Goal: Task Accomplishment & Management: Use online tool/utility

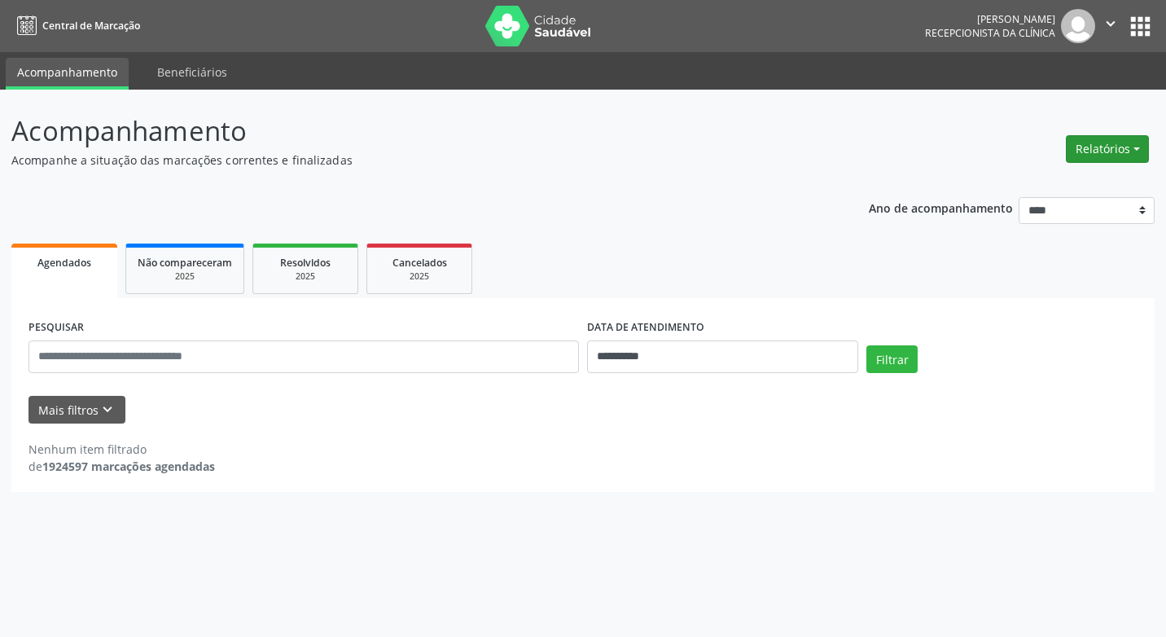
click at [1119, 147] on button "Relatórios" at bounding box center [1107, 149] width 83 height 28
click at [1026, 183] on link "Agendamentos" at bounding box center [1062, 184] width 175 height 23
select select "*"
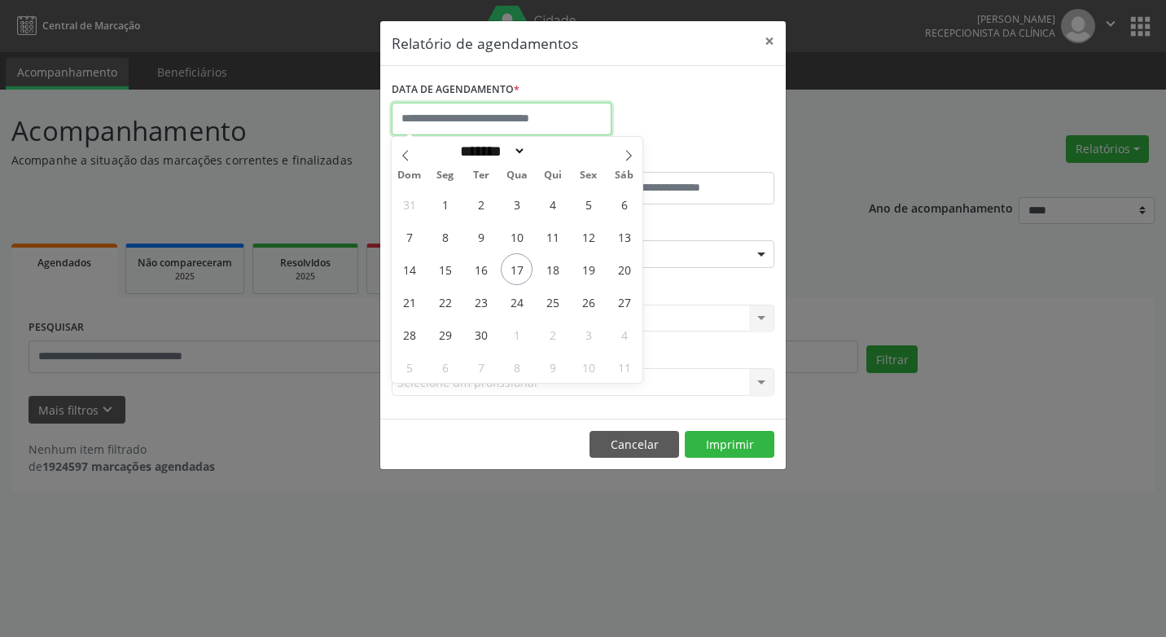
click at [450, 120] on input "text" at bounding box center [502, 119] width 220 height 33
click at [442, 304] on span "22" at bounding box center [445, 302] width 32 height 32
type input "**********"
click at [442, 304] on span "22" at bounding box center [445, 302] width 32 height 32
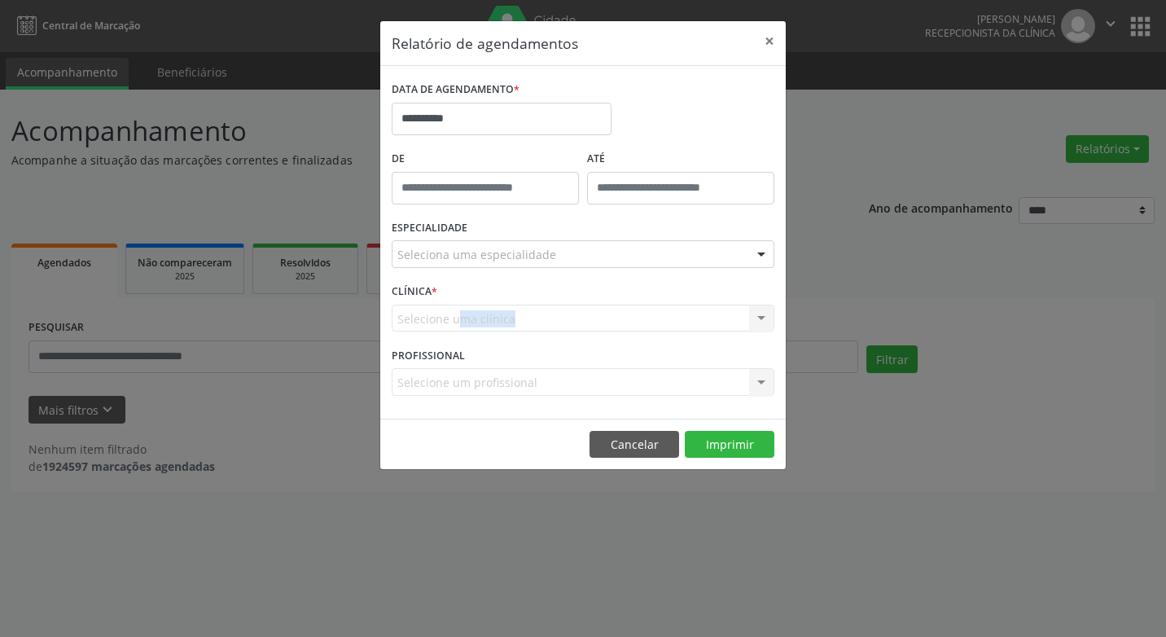
click at [442, 305] on div "Selecione uma clínica Nenhum resultado encontrado para: " " Não há nenhuma opçã…" at bounding box center [583, 319] width 383 height 28
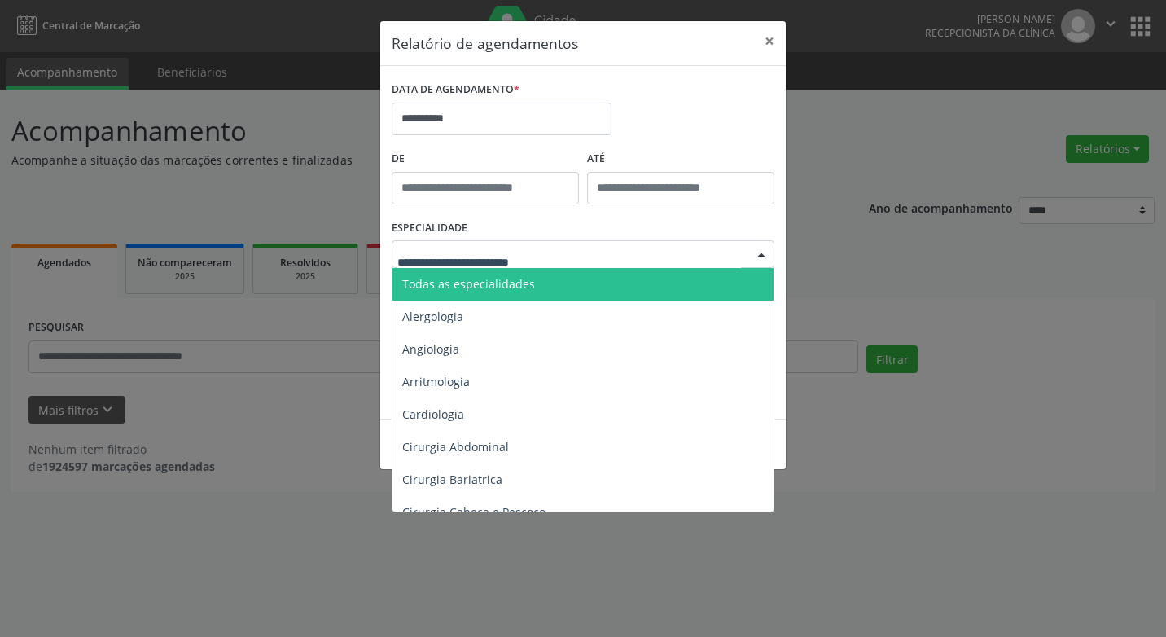
click at [762, 253] on div at bounding box center [761, 255] width 24 height 28
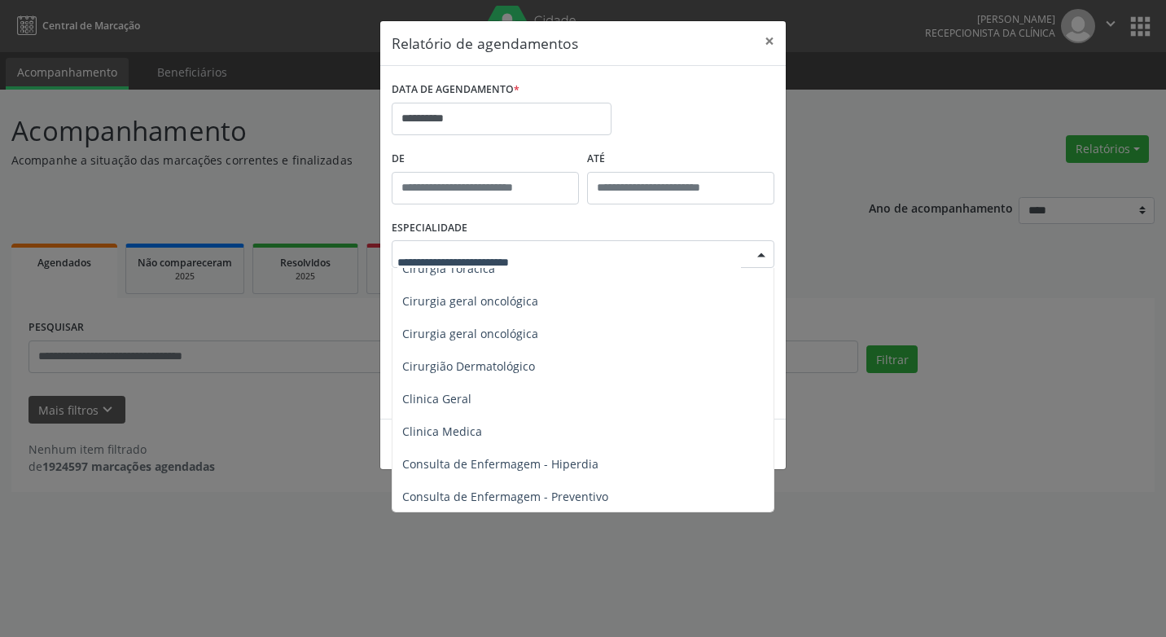
scroll to position [489, 0]
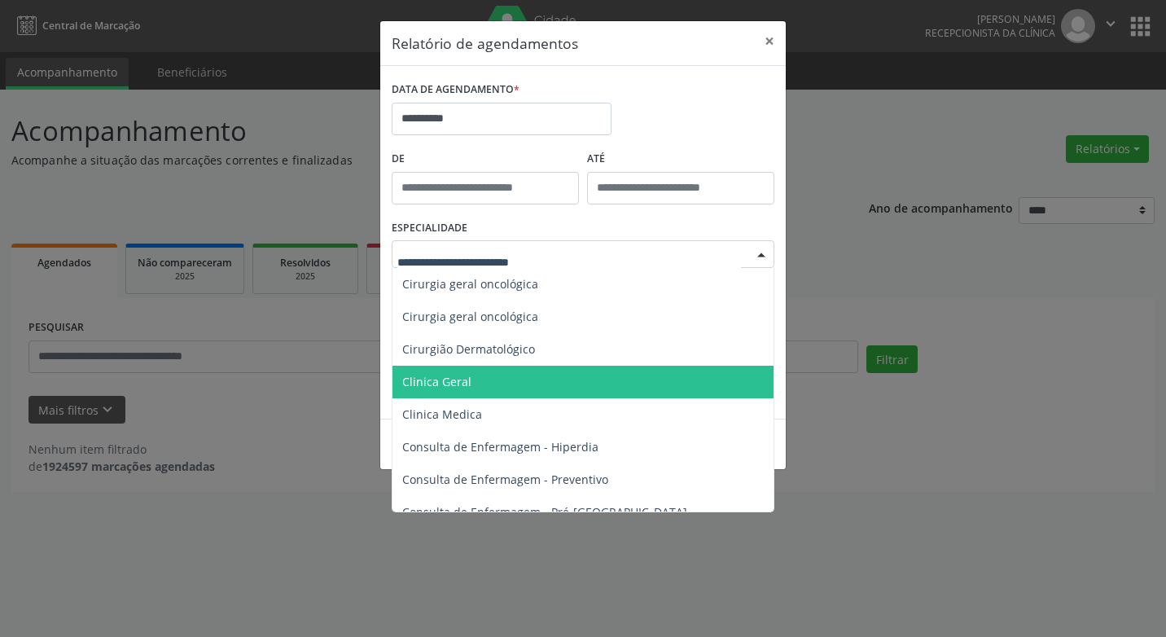
click at [481, 384] on span "Clinica Geral" at bounding box center [585, 382] width 384 height 33
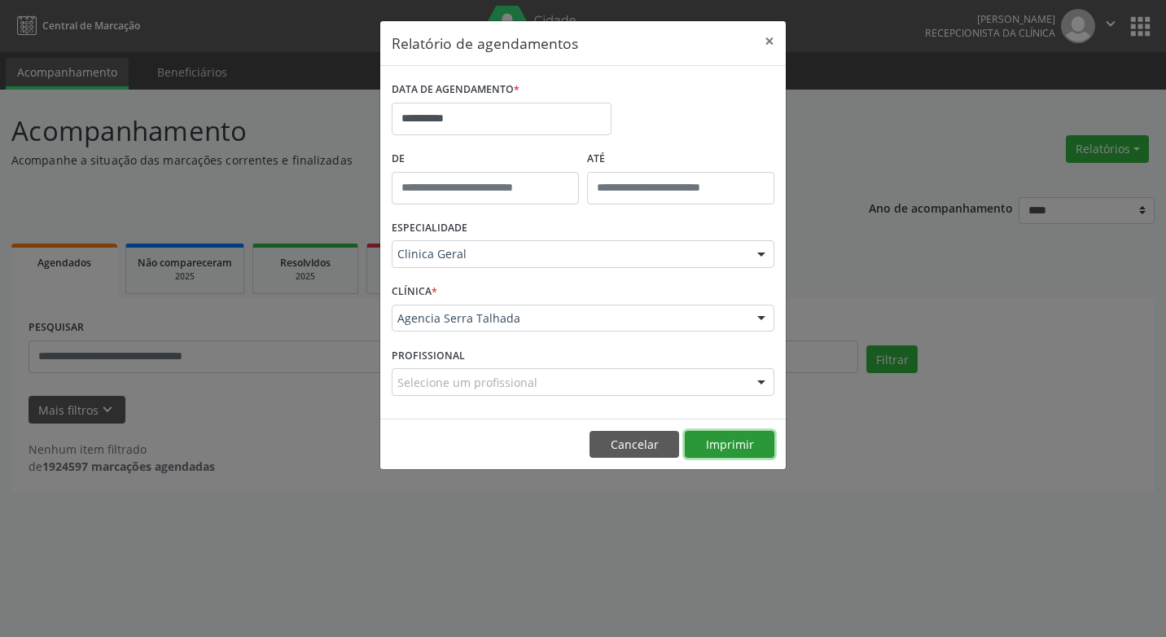
click at [709, 447] on button "Imprimir" at bounding box center [730, 445] width 90 height 28
